Goal: Task Accomplishment & Management: Manage account settings

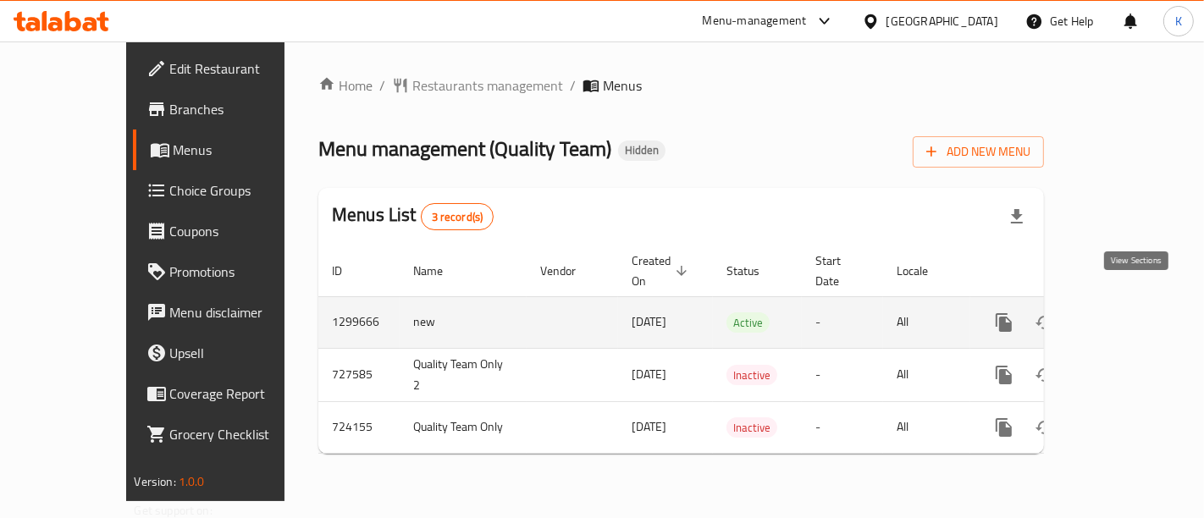
click at [1131, 312] on icon "enhanced table" at bounding box center [1126, 322] width 20 height 20
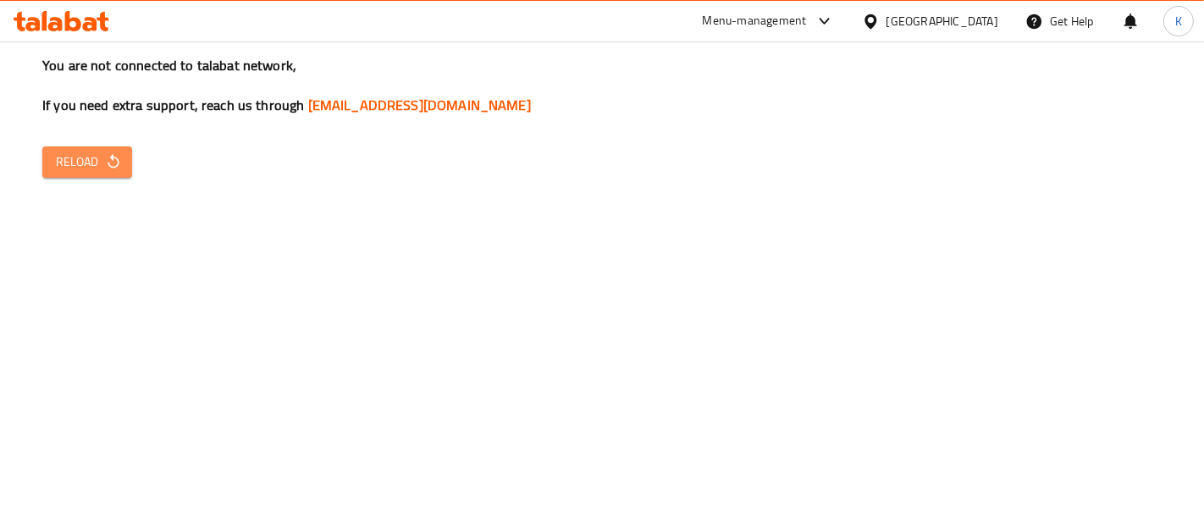
click at [91, 152] on span "Reload" at bounding box center [87, 162] width 63 height 21
click at [102, 169] on span "Reload" at bounding box center [87, 162] width 63 height 21
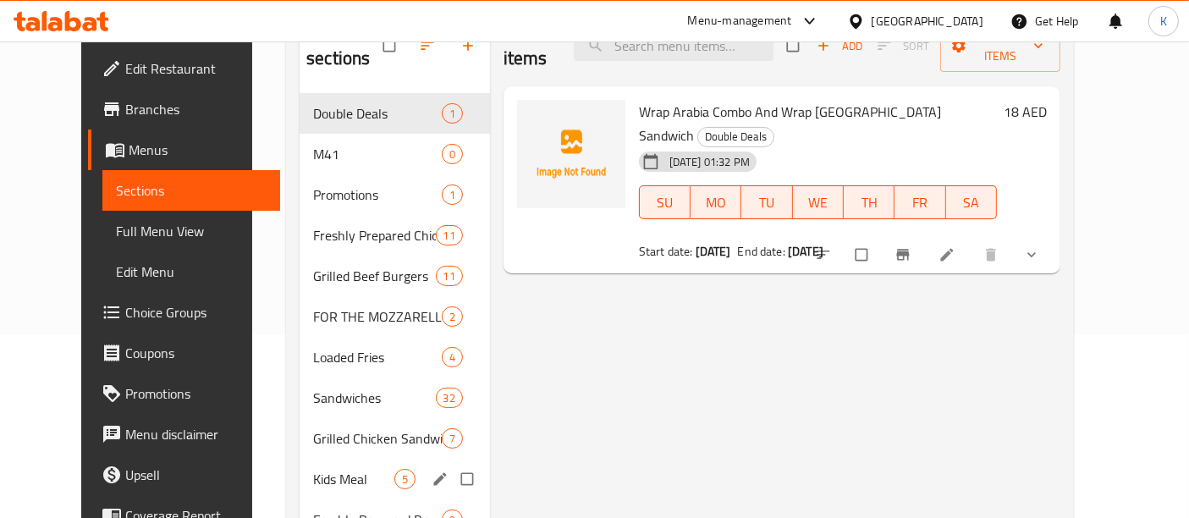
scroll to position [188, 0]
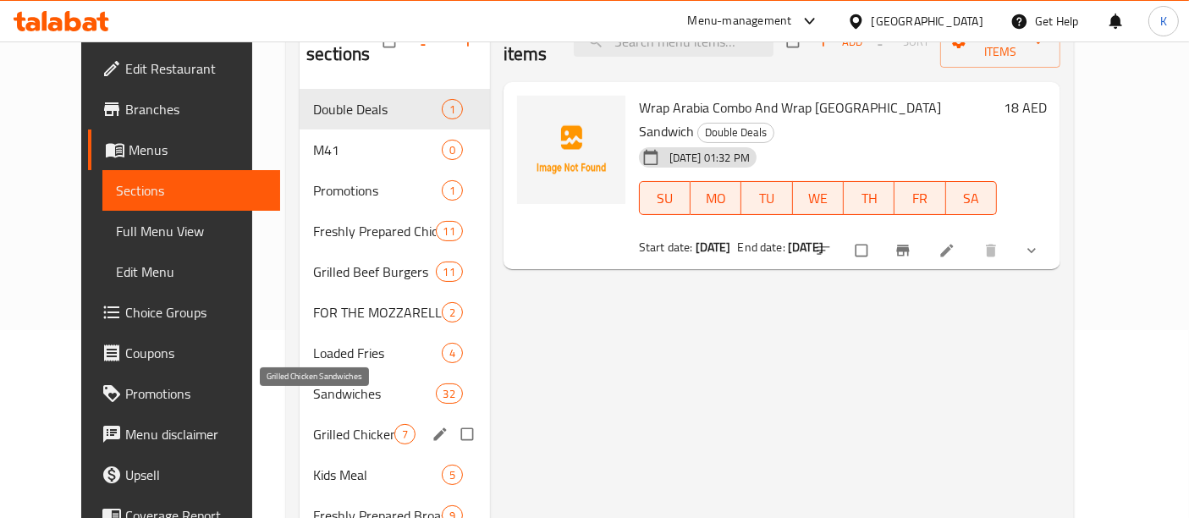
click at [332, 424] on span "Grilled Chicken Sandwiches" at bounding box center [353, 434] width 81 height 20
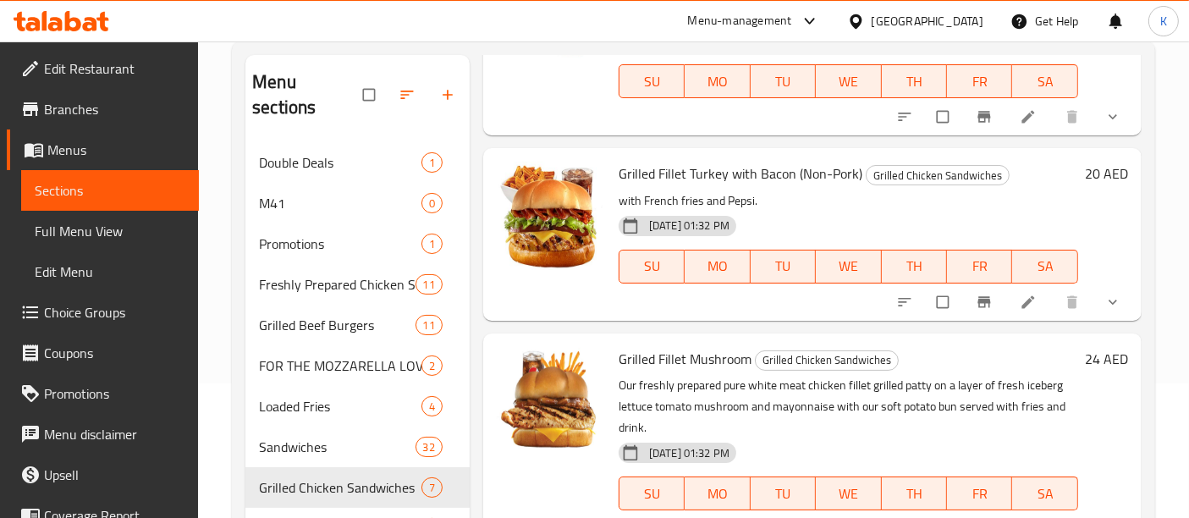
scroll to position [648, 0]
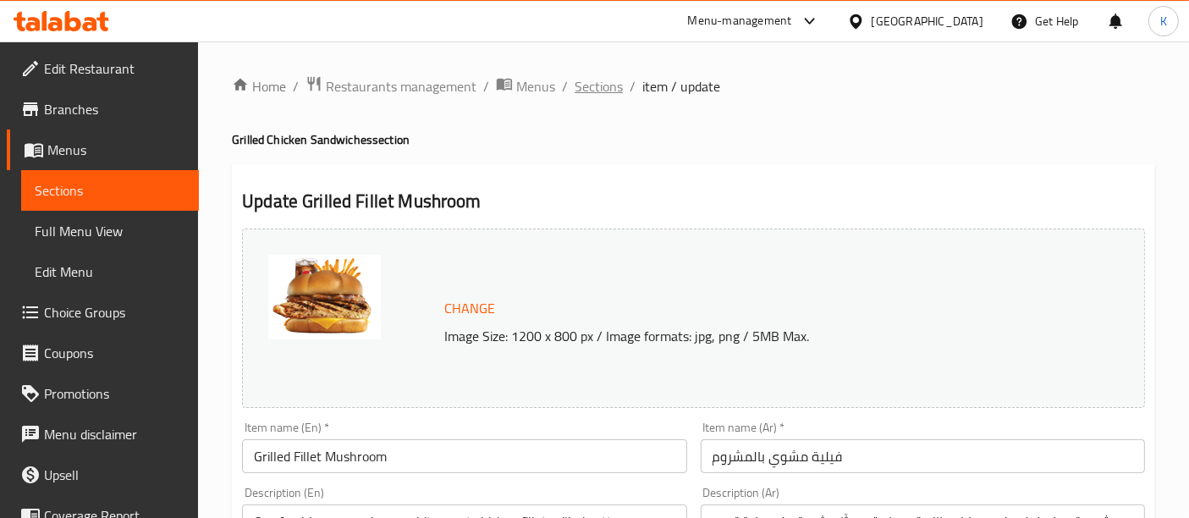
click at [593, 76] on span "Sections" at bounding box center [599, 86] width 48 height 20
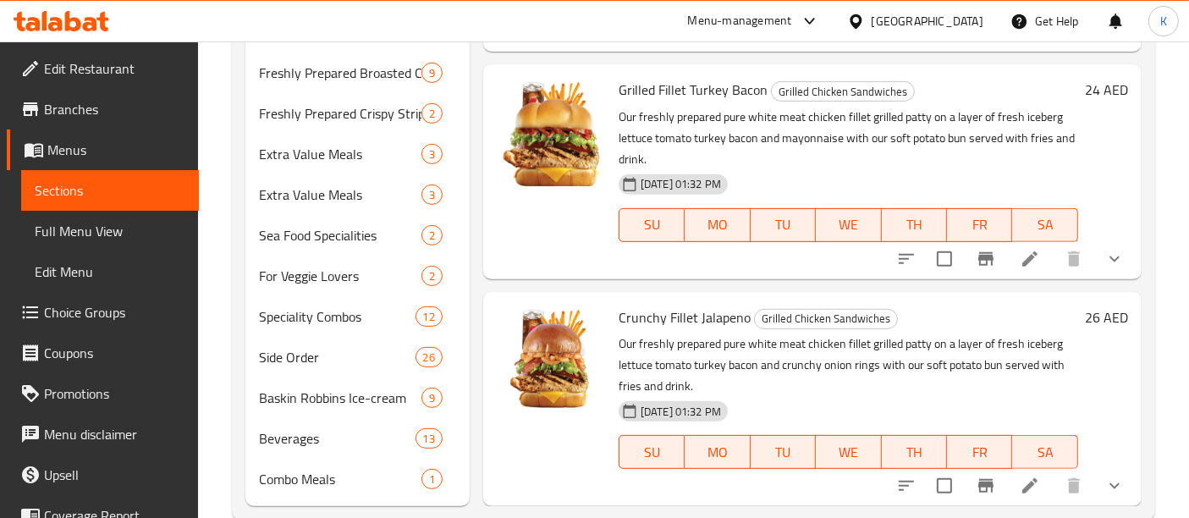
scroll to position [639, 0]
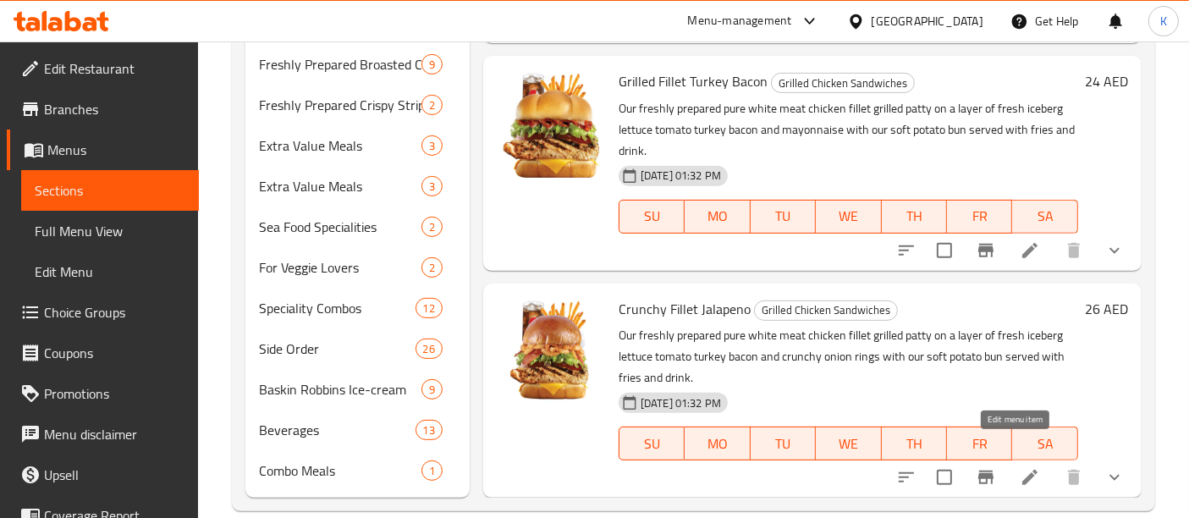
click at [1023, 467] on icon at bounding box center [1030, 477] width 20 height 20
